Goal: Navigation & Orientation: Go to known website

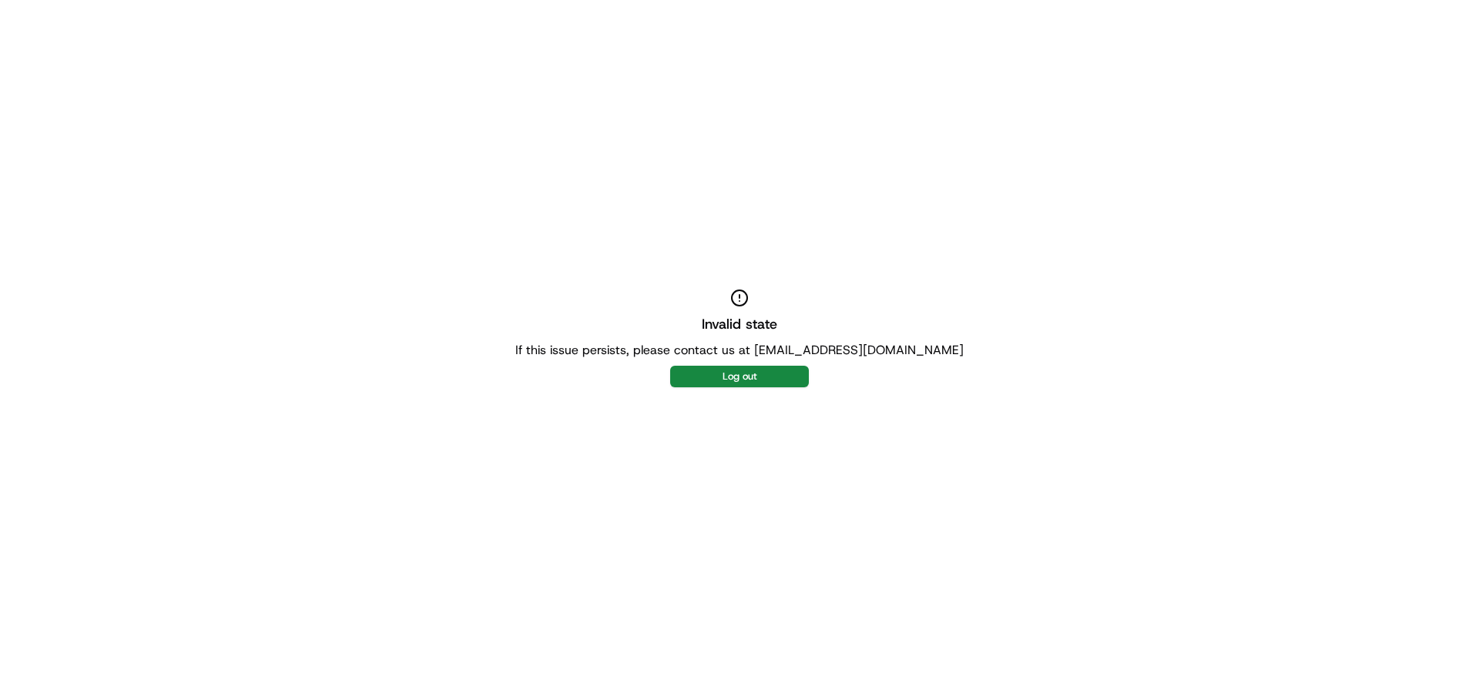
click at [766, 390] on div "Invalid state If this issue persists, please contact us at support@usenash.com …" at bounding box center [739, 338] width 1479 height 676
click at [769, 387] on button "Log out" at bounding box center [739, 377] width 139 height 22
click at [769, 383] on button "Log out" at bounding box center [739, 377] width 139 height 22
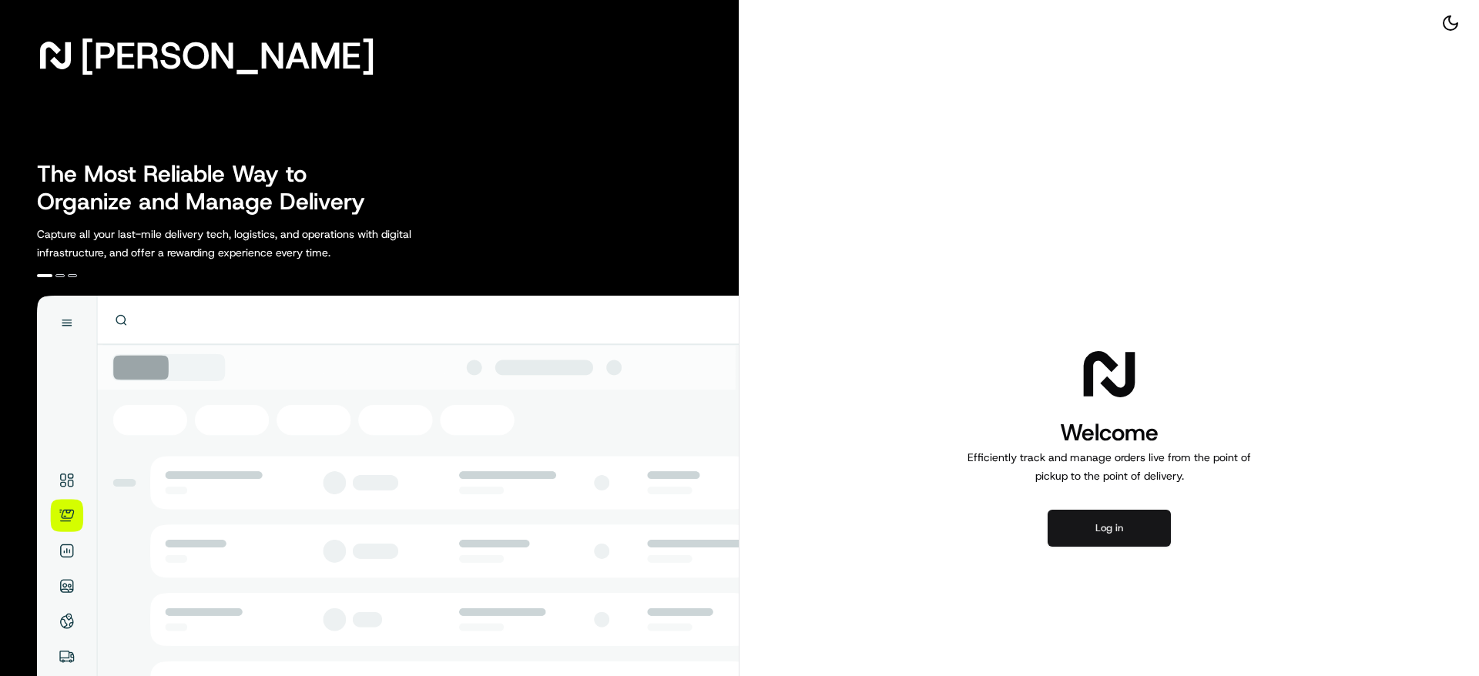
click at [1103, 546] on button "Log in" at bounding box center [1108, 528] width 123 height 37
